Goal: Check status: Check status

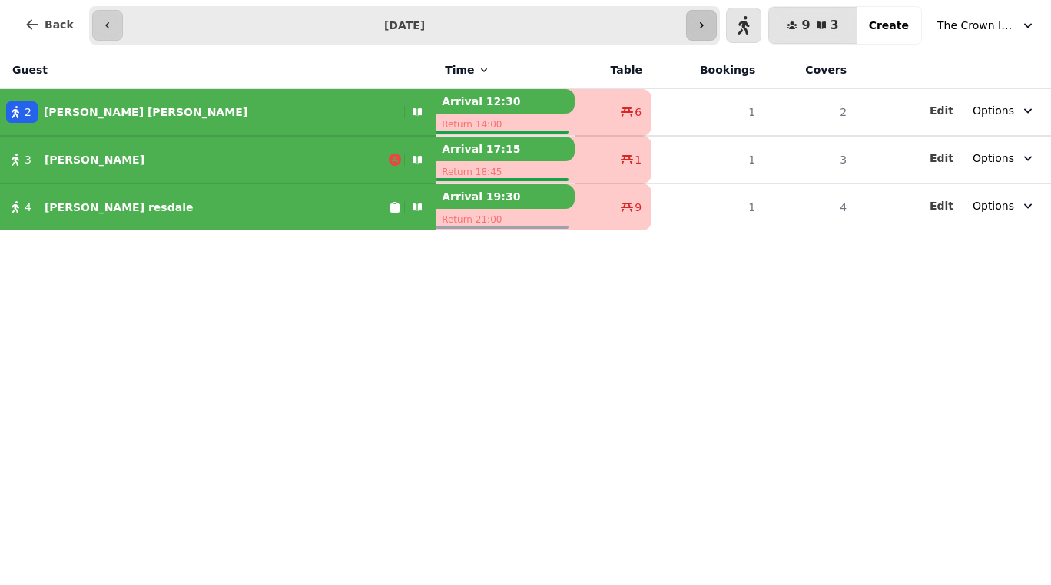
click at [707, 29] on icon "button" at bounding box center [701, 25] width 12 height 12
type input "**********"
